Goal: Task Accomplishment & Management: Complete application form

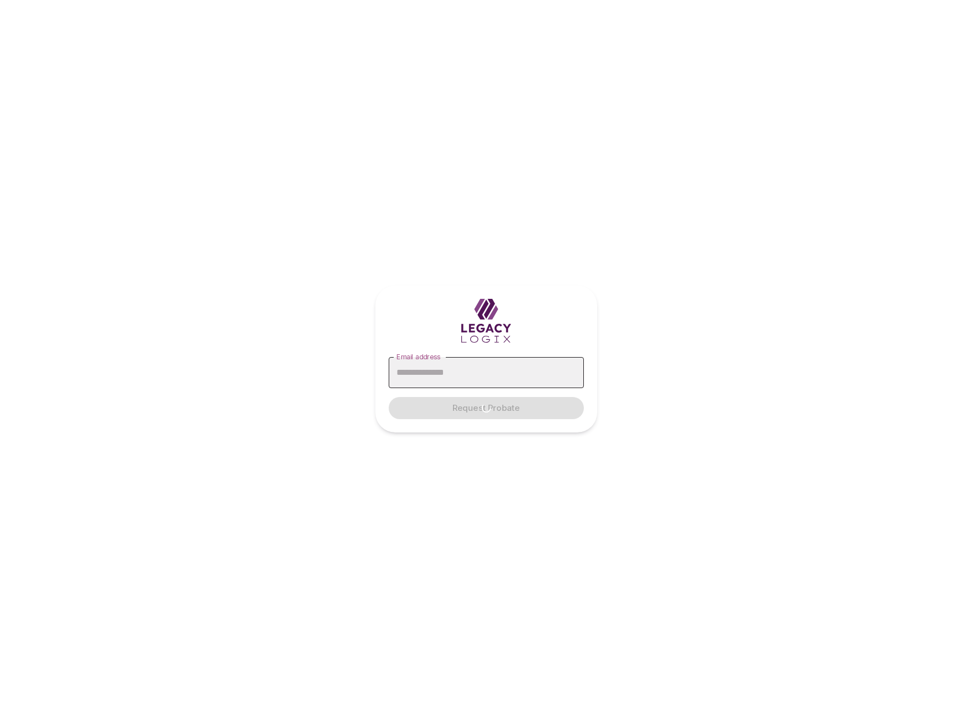
click at [475, 373] on input "Email address" at bounding box center [486, 372] width 195 height 31
type input "**********"
click at [497, 406] on span "Request Probate" at bounding box center [485, 408] width 67 height 11
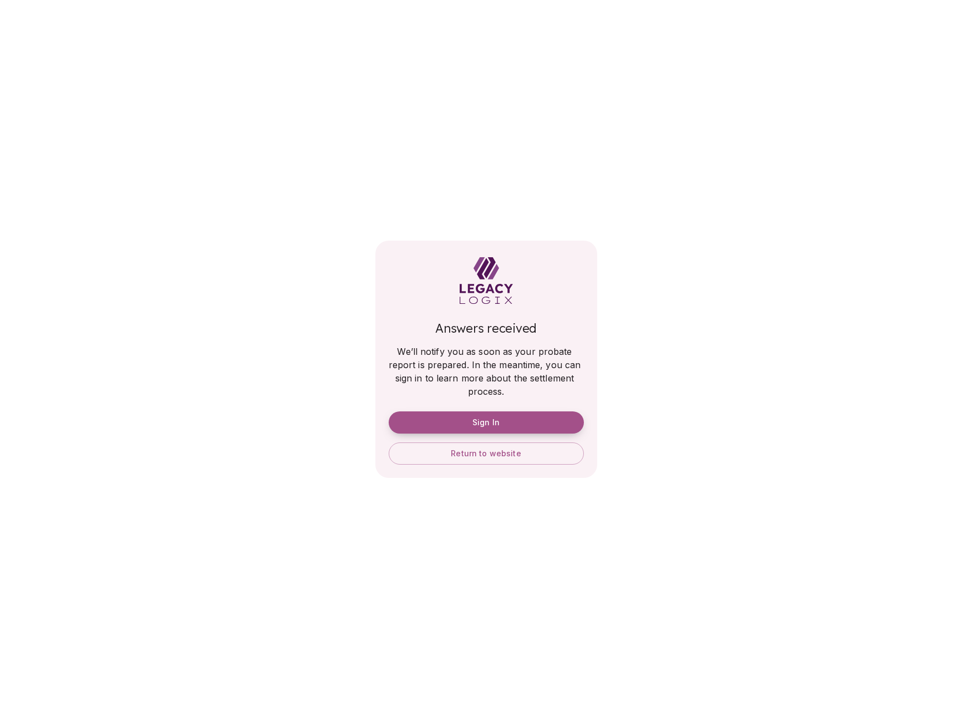
click at [512, 419] on button "Sign In" at bounding box center [486, 422] width 195 height 22
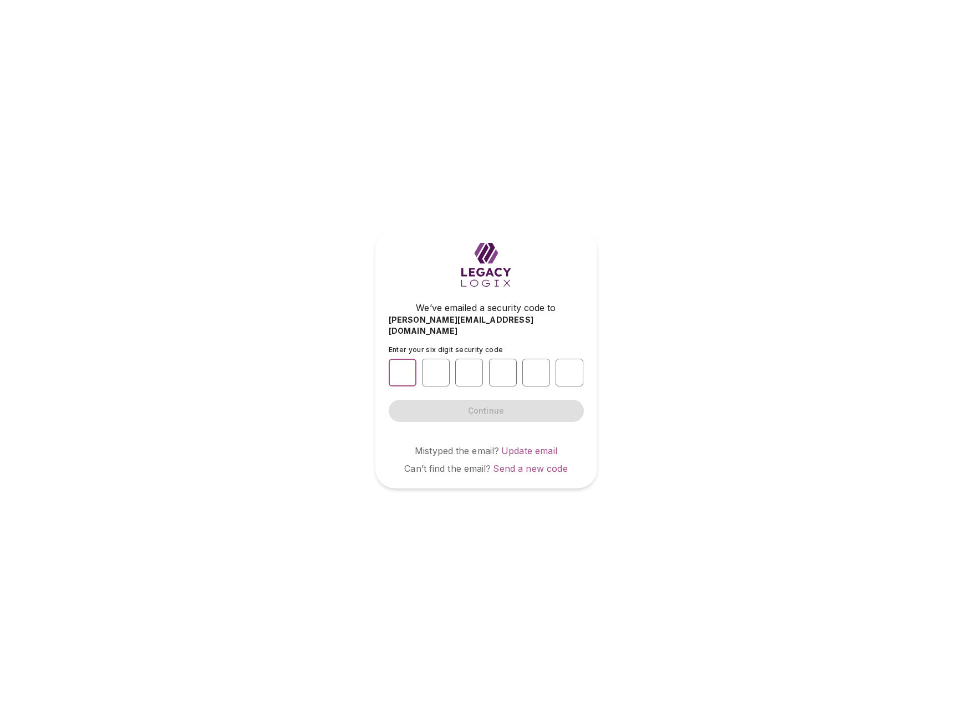
click at [402, 365] on input "number" at bounding box center [403, 373] width 28 height 28
type input "*"
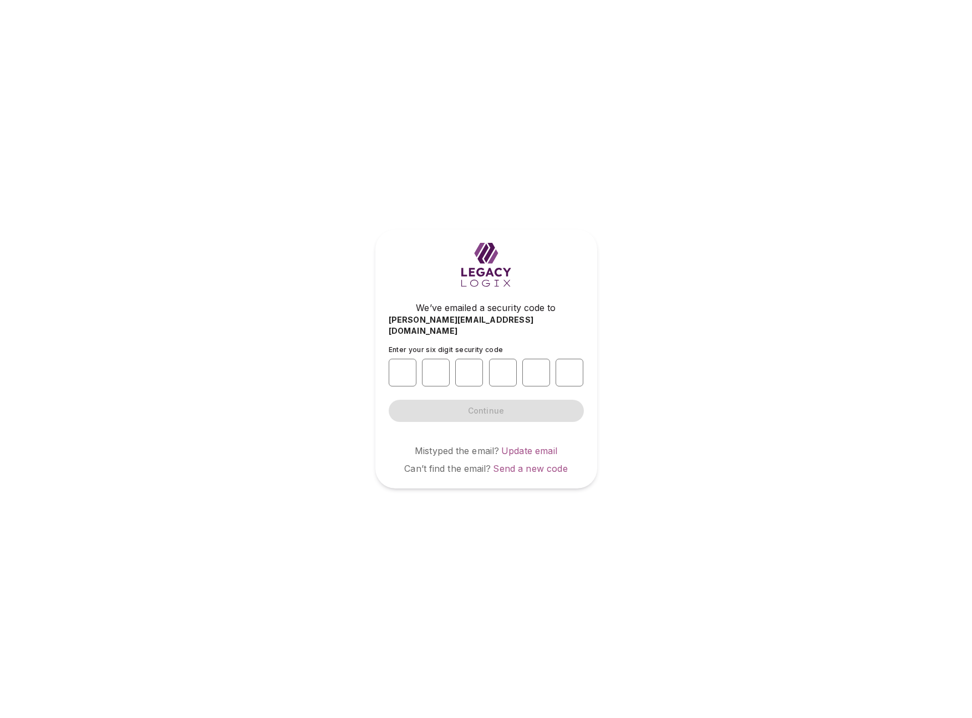
type input "*"
